Goal: Transaction & Acquisition: Purchase product/service

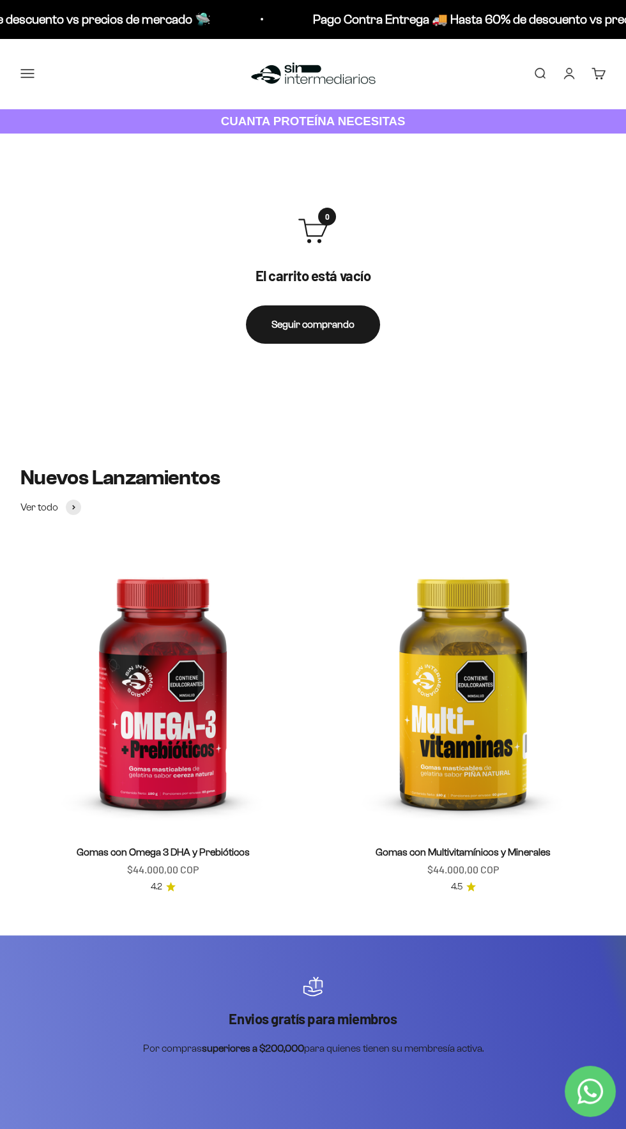
click at [545, 71] on link "Buscar" at bounding box center [540, 73] width 14 height 14
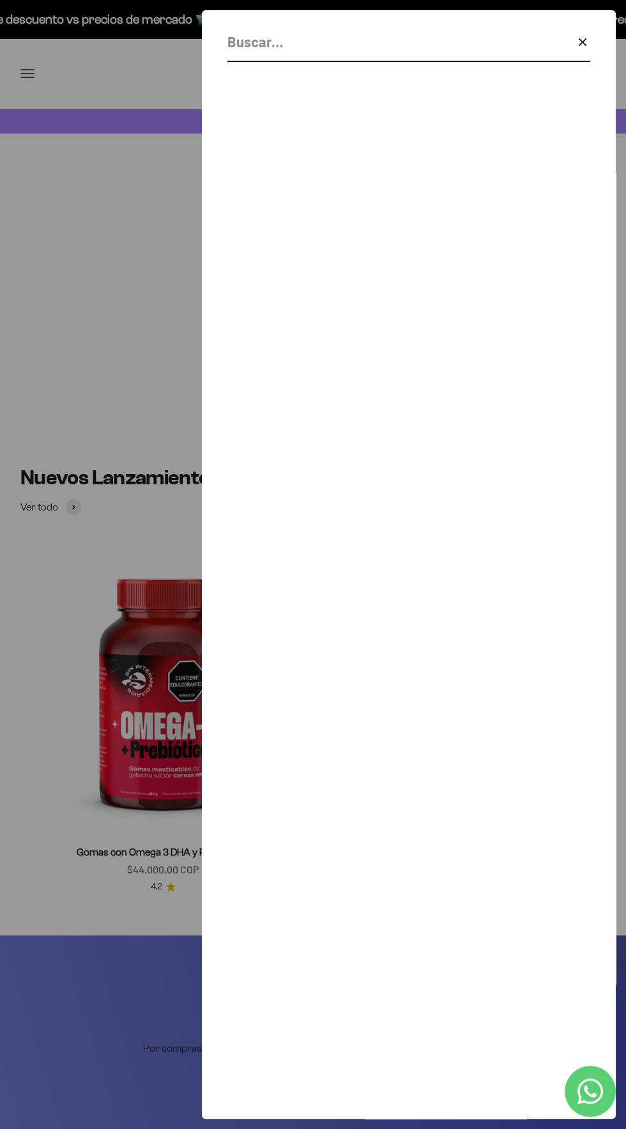
click at [411, 33] on input "Buscar" at bounding box center [377, 42] width 299 height 22
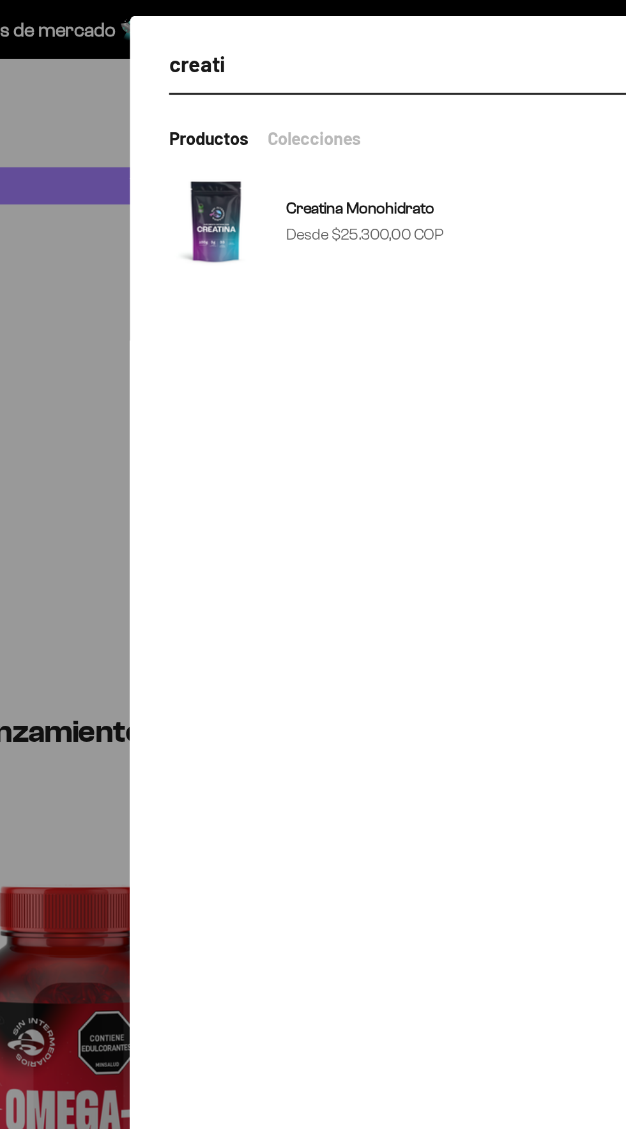
type input "creati"
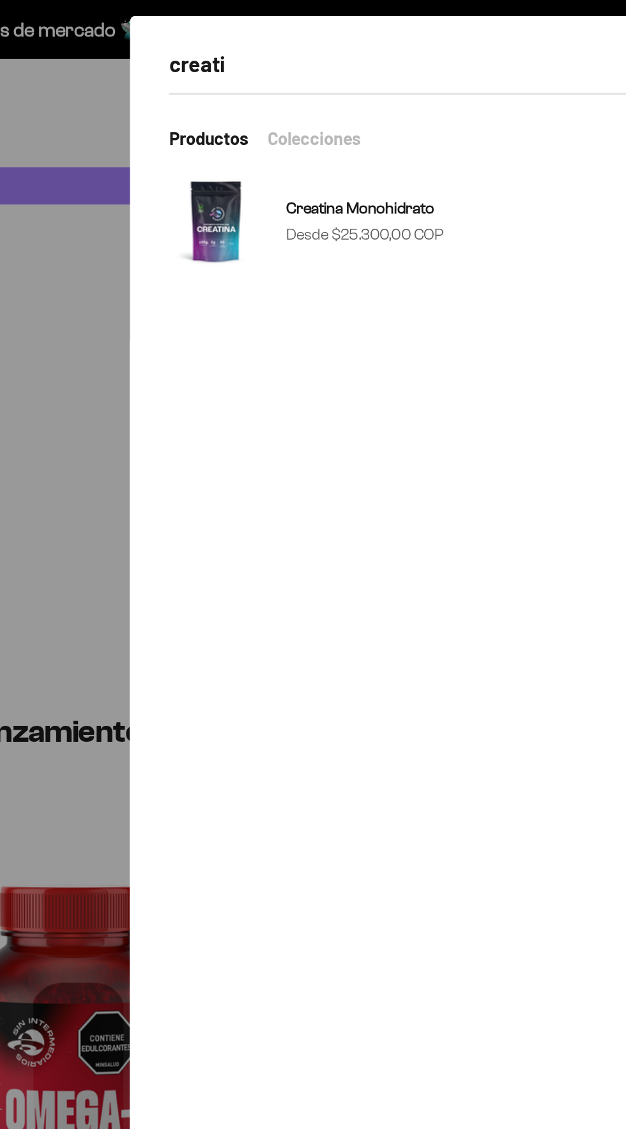
click at [407, 142] on div "Creatina Monohidrato Precio de oferta Desde $25.300,00 COP" at bounding box center [355, 145] width 103 height 34
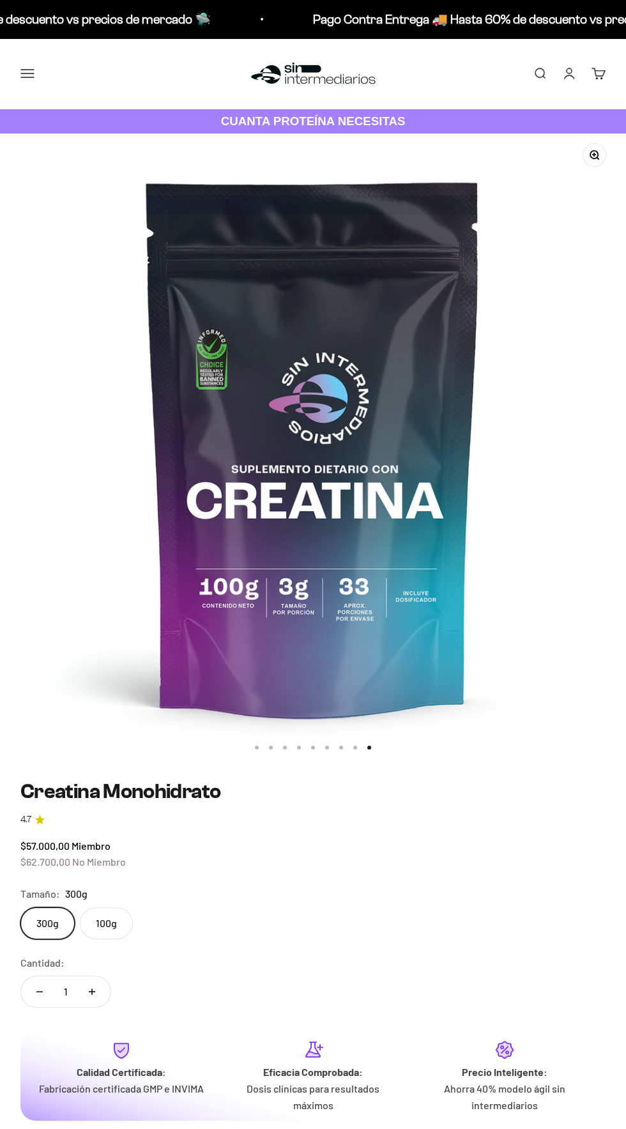
scroll to position [0, 5021]
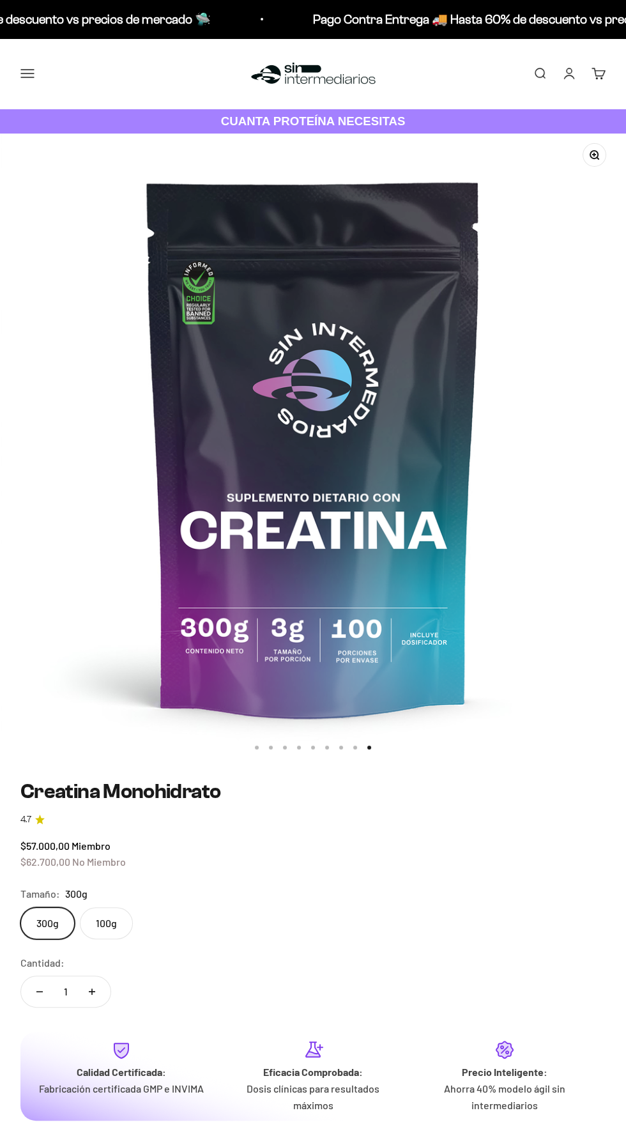
click at [569, 74] on link "Iniciar sesión" at bounding box center [569, 73] width 14 height 14
